Goal: Check status: Check status

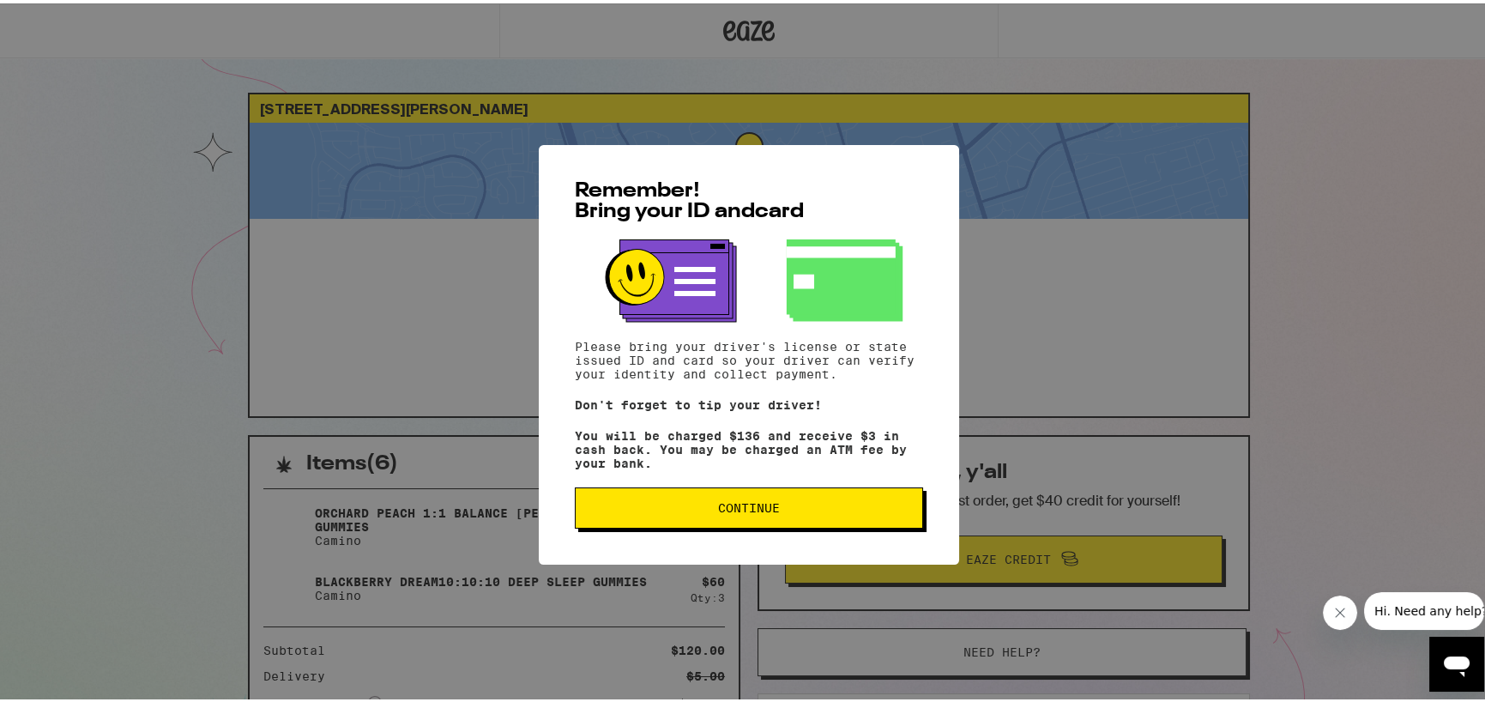
click at [738, 510] on span "Continue" at bounding box center [749, 504] width 62 height 12
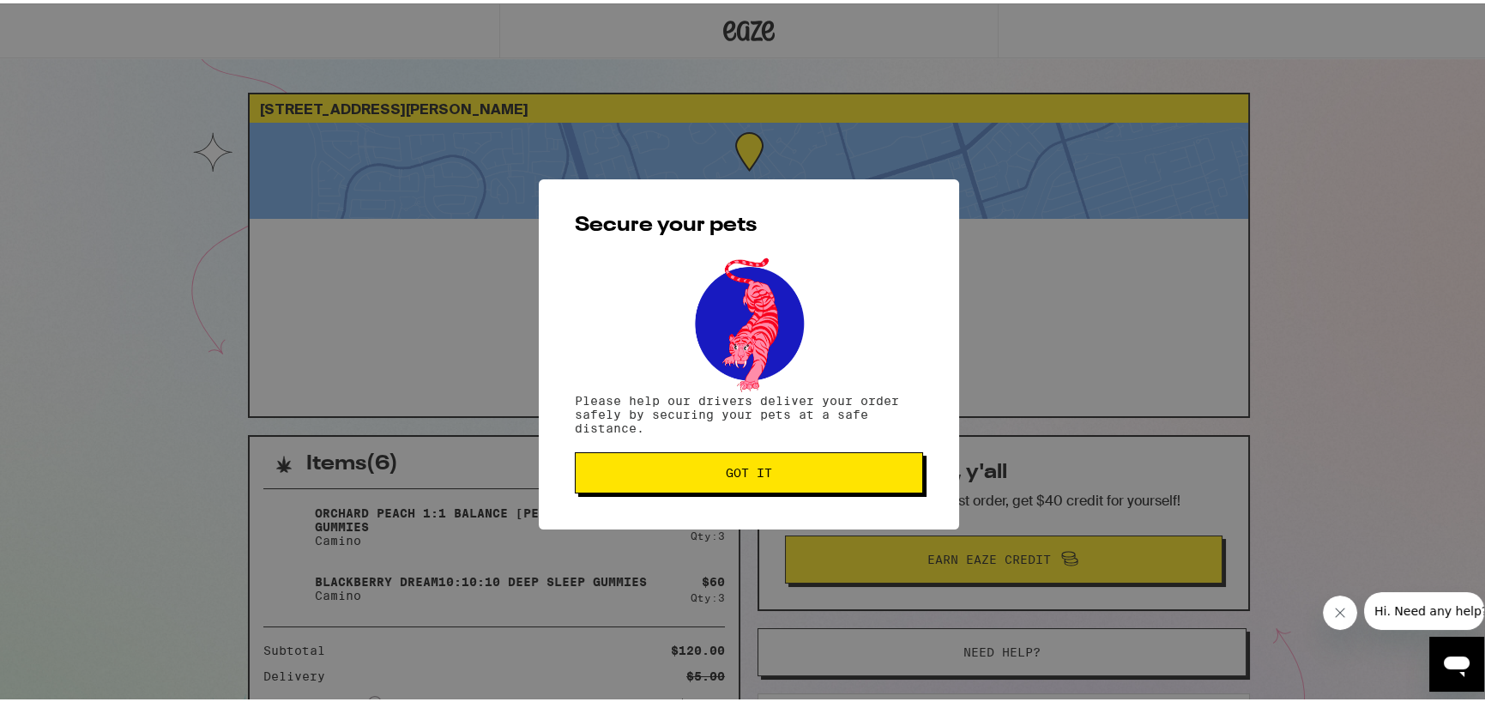
click at [726, 468] on span "Got it" at bounding box center [749, 469] width 46 height 12
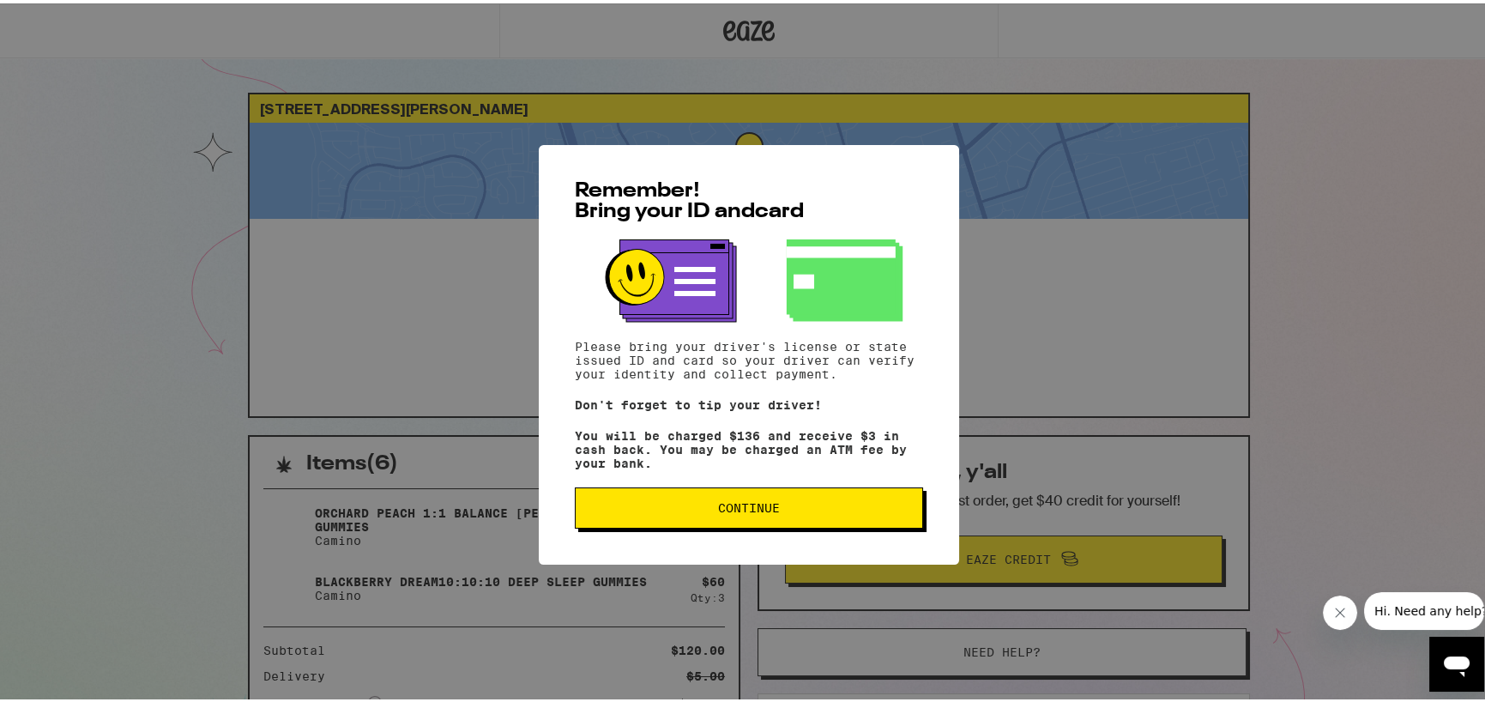
click at [744, 510] on span "Continue" at bounding box center [749, 504] width 62 height 12
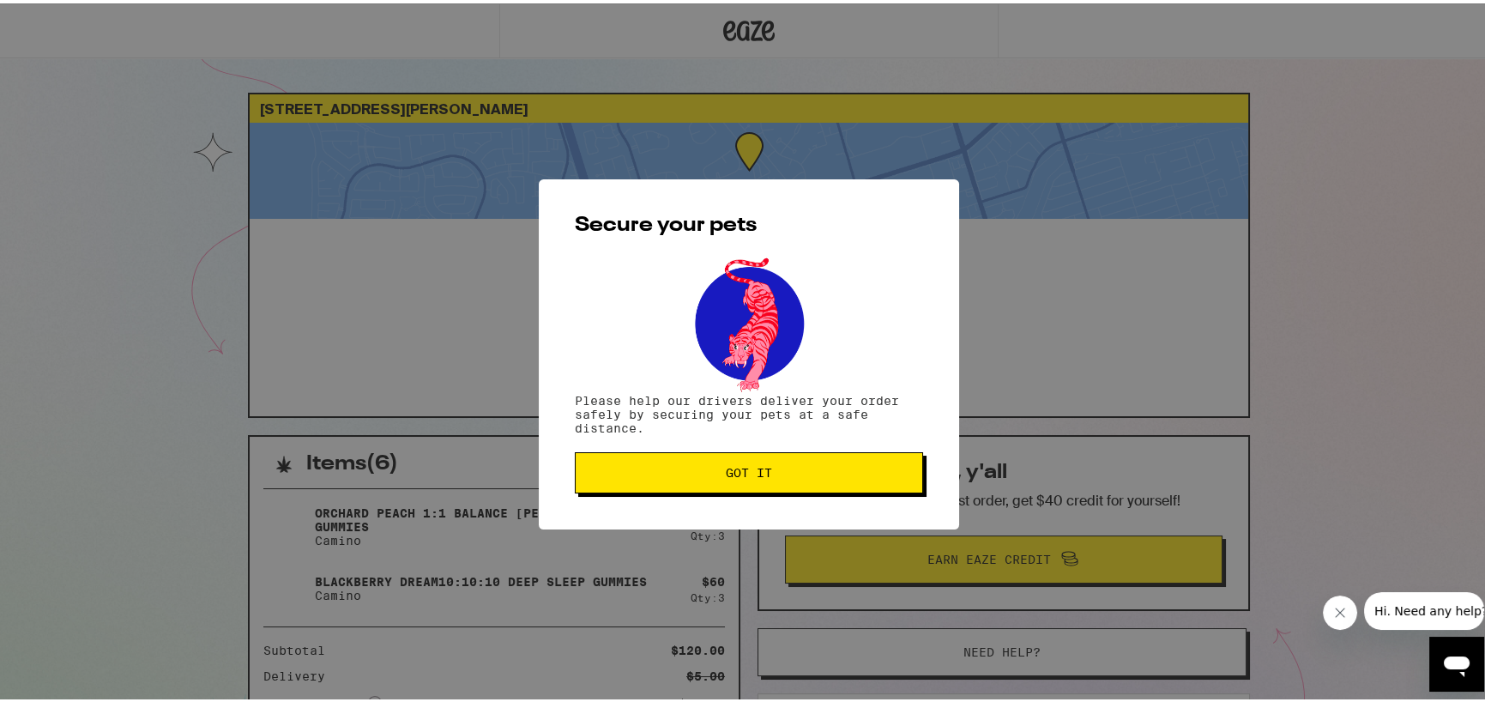
click at [726, 470] on span "Got it" at bounding box center [749, 469] width 46 height 12
